Goal: Use online tool/utility: Use online tool/utility

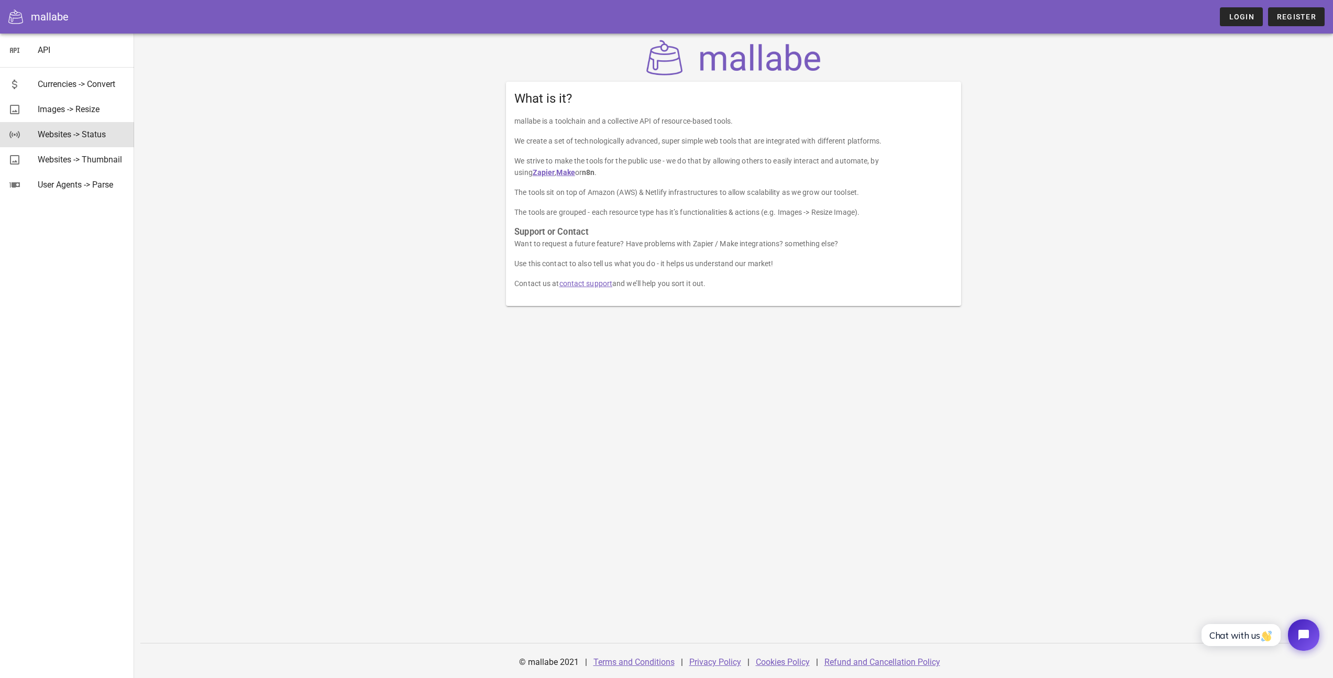
click at [41, 130] on div "Websites -> Status" at bounding box center [82, 134] width 88 height 10
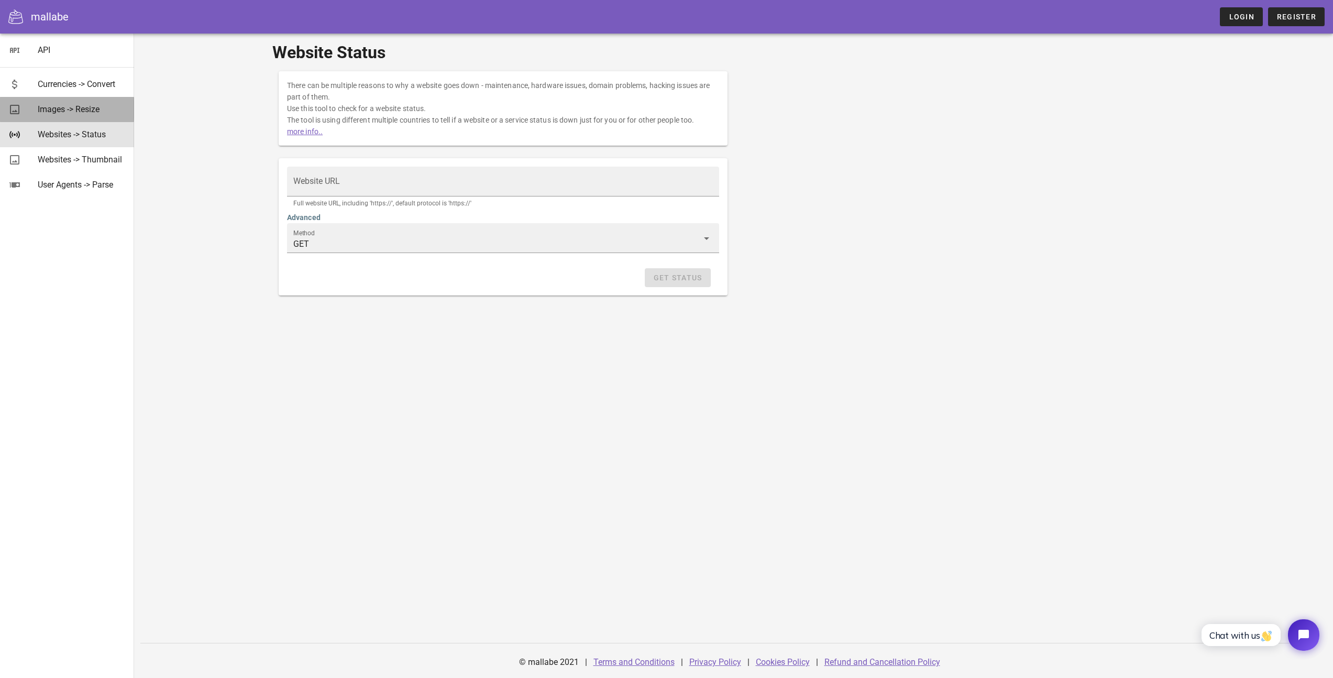
click at [49, 108] on div "Images -> Resize" at bounding box center [82, 109] width 88 height 10
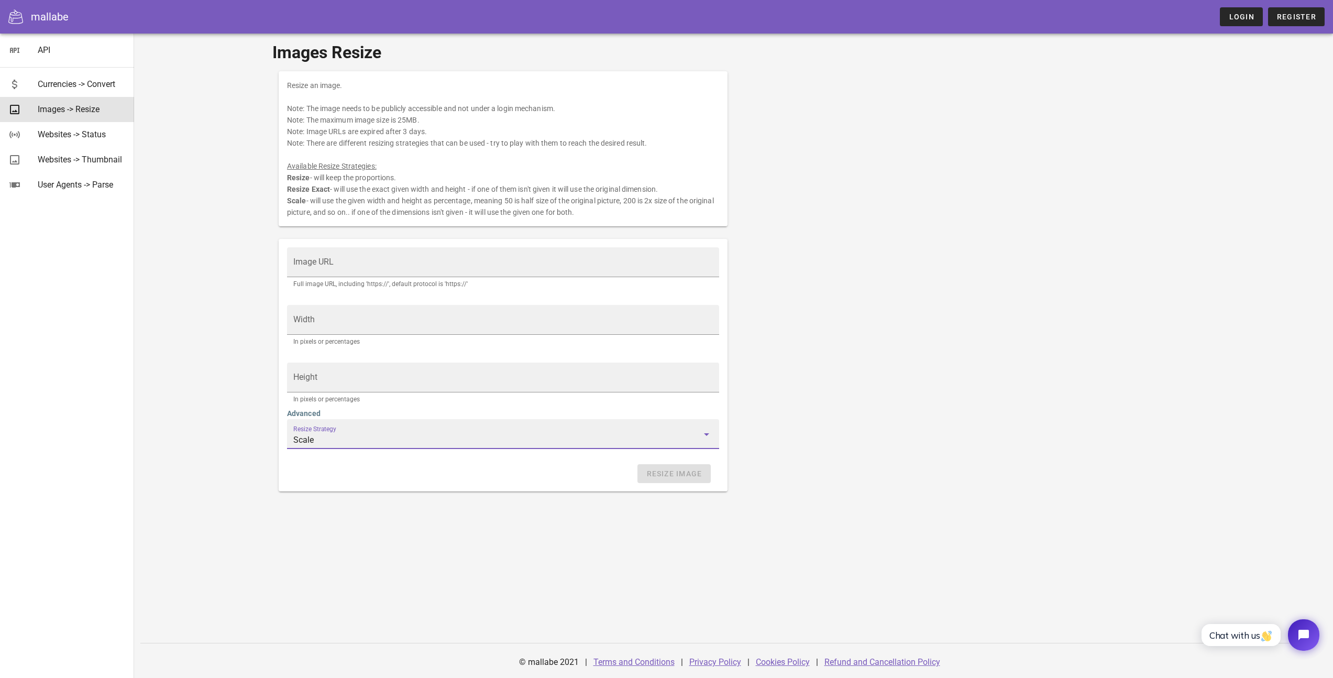
click at [354, 434] on input "Scale" at bounding box center [495, 440] width 405 height 17
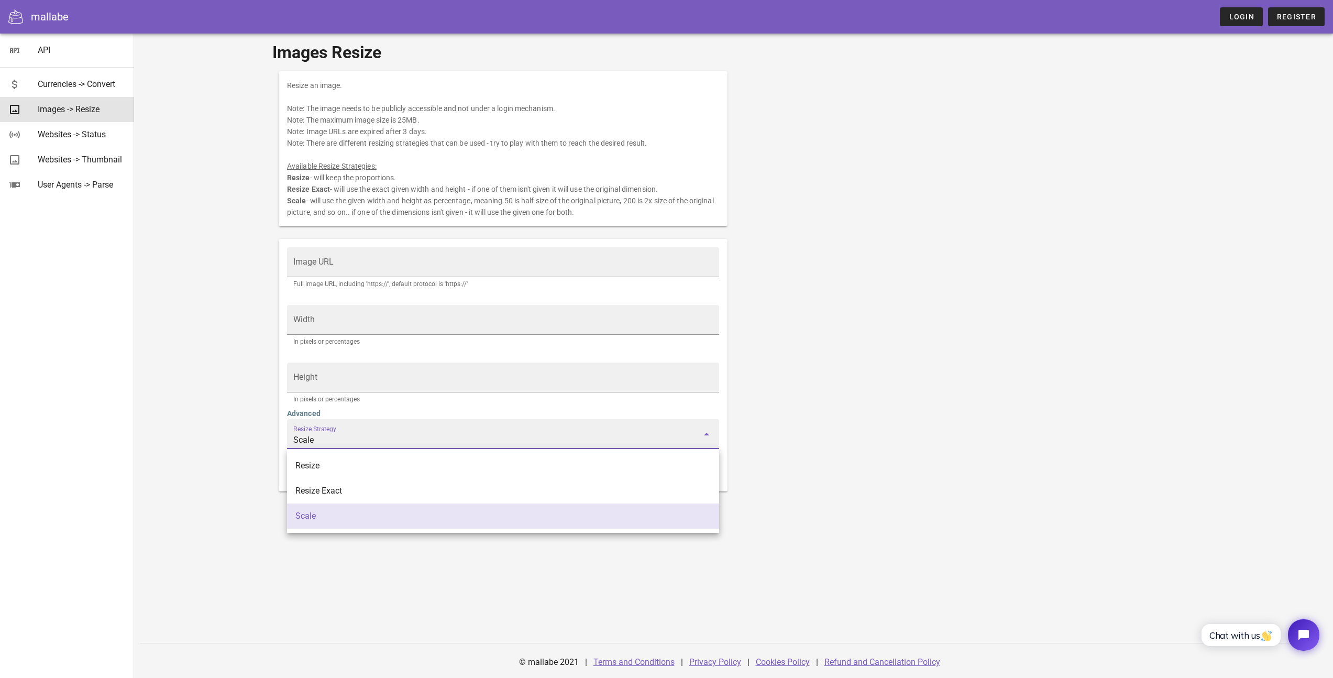
click at [268, 411] on div "Images Resize Resize an image. Note: The image needs to be publicly accessible …" at bounding box center [733, 292] width 935 height 516
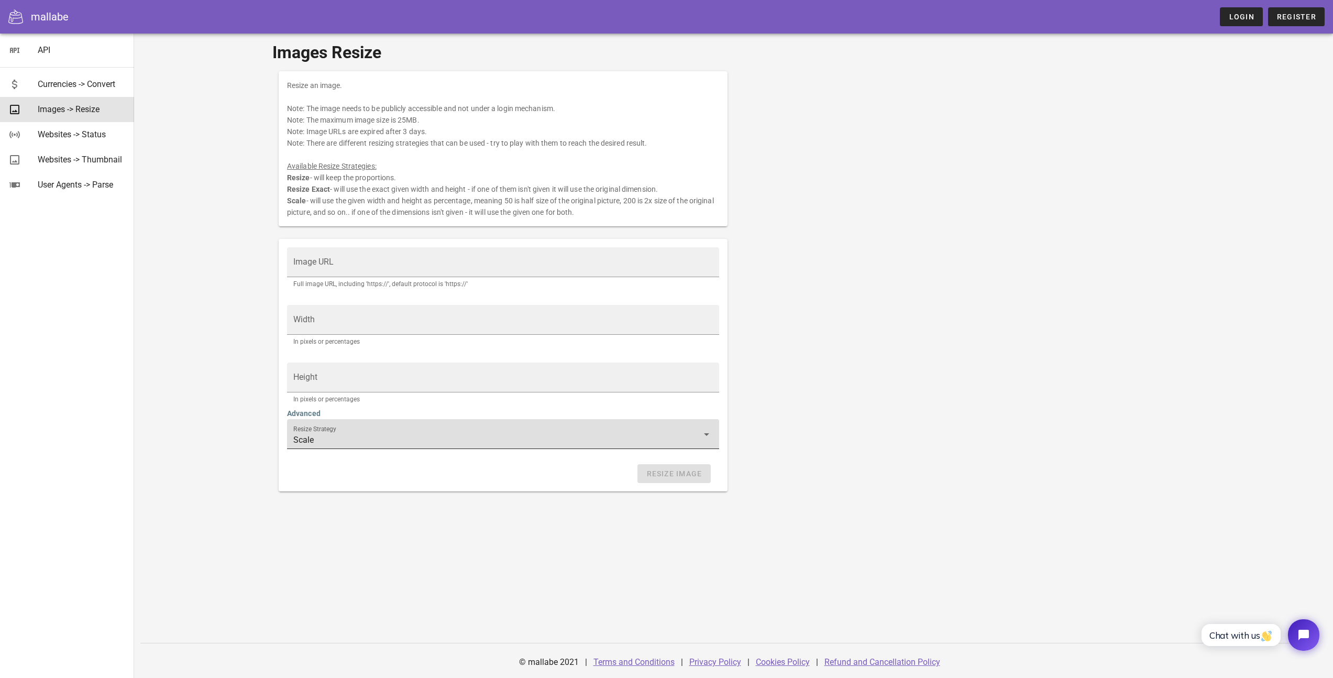
click at [313, 428] on label "Resize Strategy" at bounding box center [314, 429] width 43 height 8
